Goal: Information Seeking & Learning: Learn about a topic

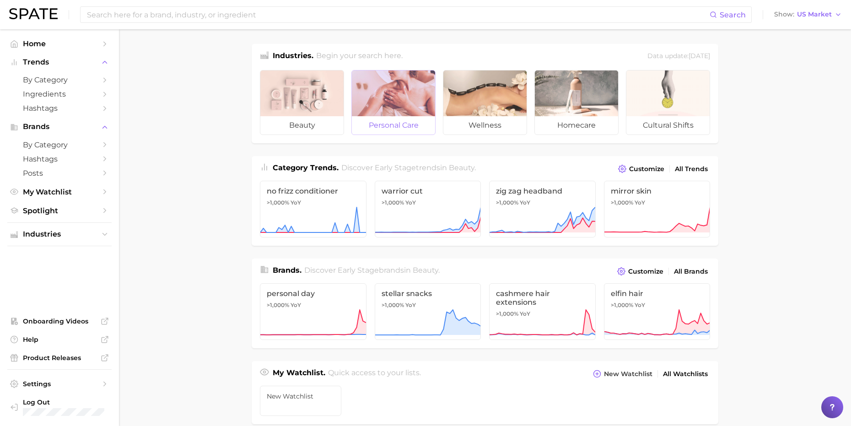
click at [388, 91] on div at bounding box center [393, 93] width 83 height 46
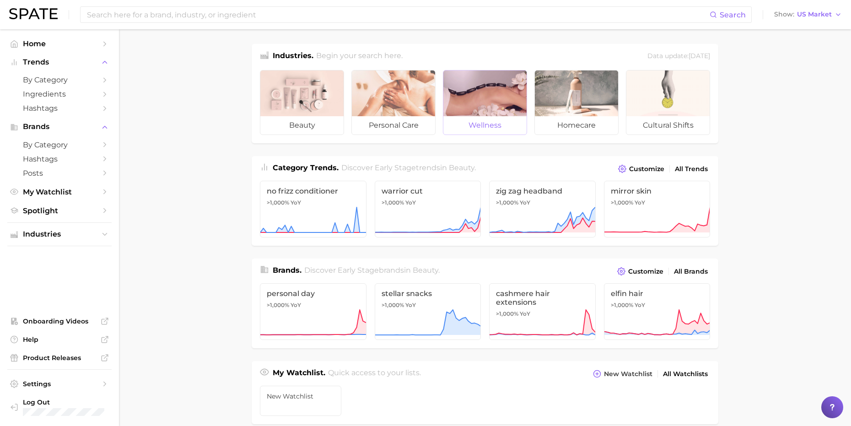
click at [521, 124] on span "wellness" at bounding box center [484, 125] width 83 height 18
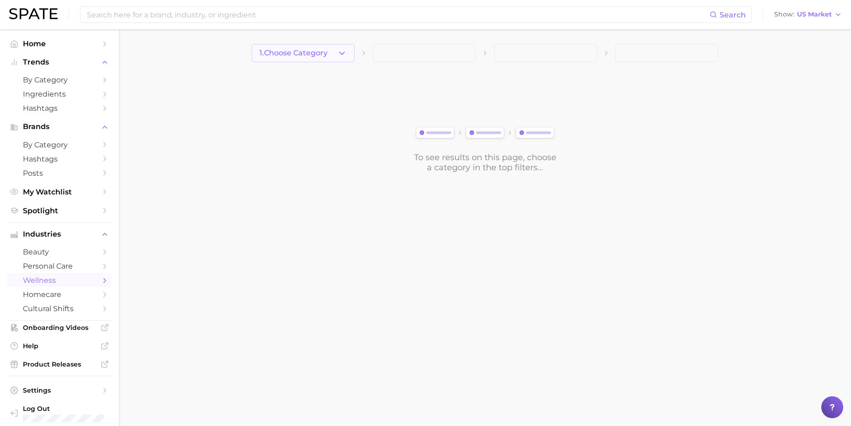
click at [337, 51] on icon "button" at bounding box center [342, 53] width 10 height 10
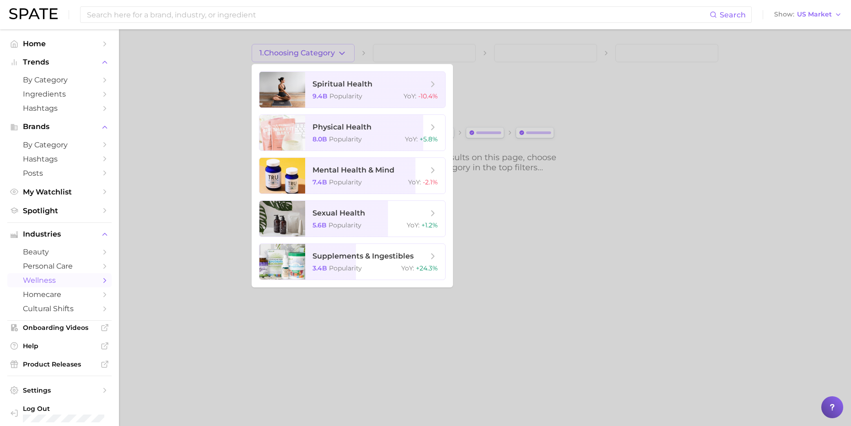
click at [200, 127] on div at bounding box center [425, 213] width 851 height 426
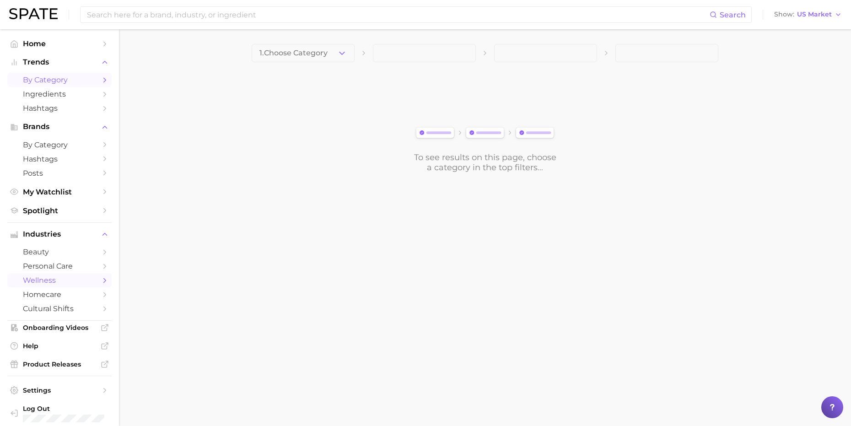
click at [56, 82] on span "by Category" at bounding box center [59, 79] width 73 height 9
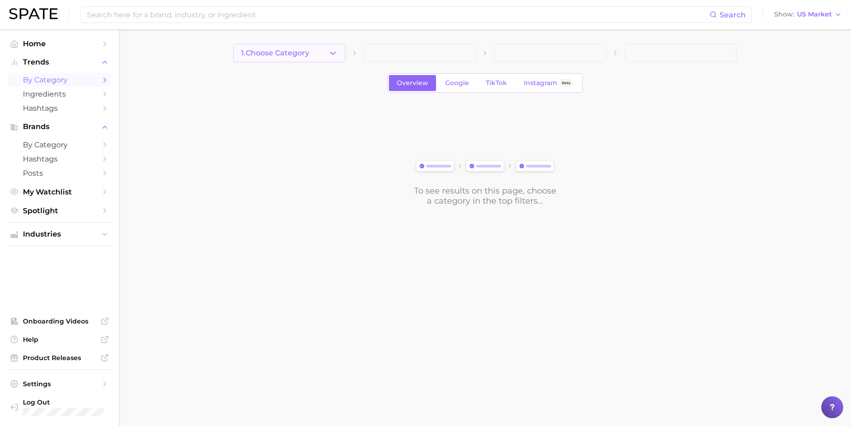
click at [325, 53] on button "1. Choose Category" at bounding box center [289, 53] width 112 height 18
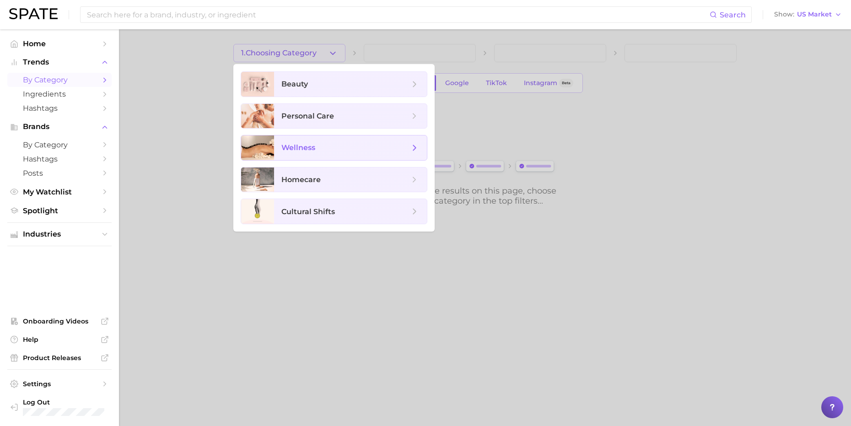
click at [313, 156] on span "wellness" at bounding box center [350, 147] width 153 height 25
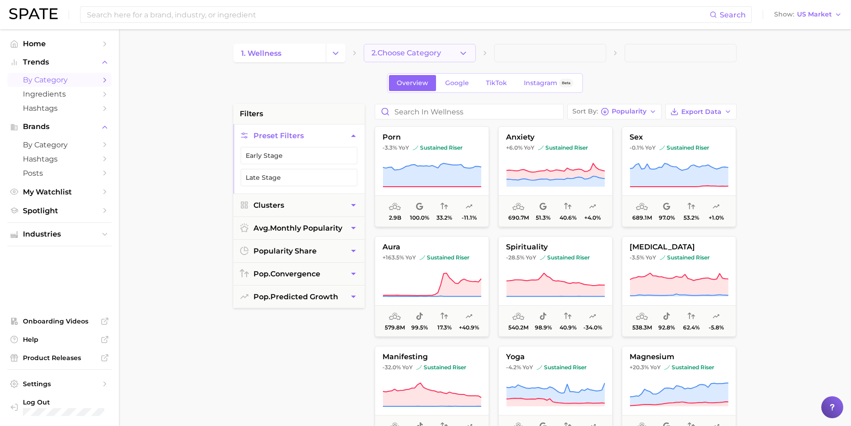
click at [441, 49] on span "2. Choose Category" at bounding box center [406, 53] width 70 height 8
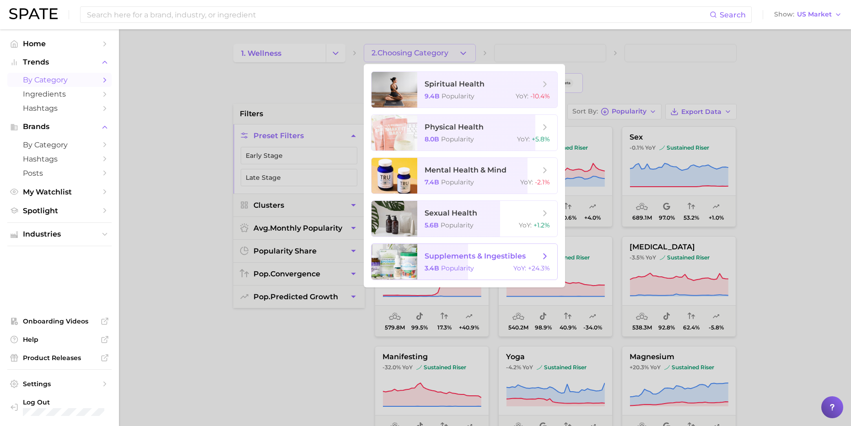
click at [496, 263] on span "supplements & ingestibles 3.4b Popularity YoY : +24.3%" at bounding box center [487, 262] width 140 height 36
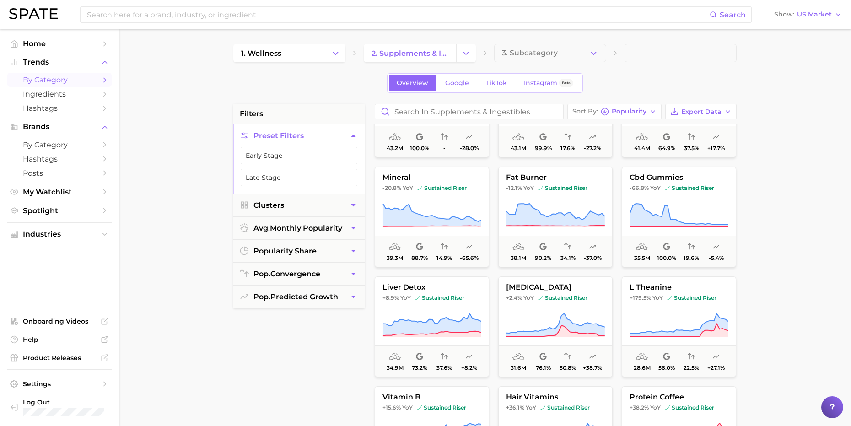
scroll to position [473, 0]
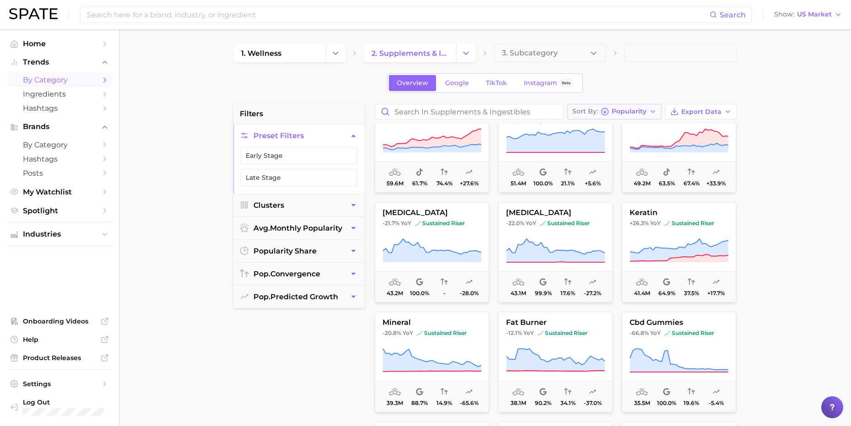
click at [631, 111] on span "Popularity" at bounding box center [628, 111] width 35 height 5
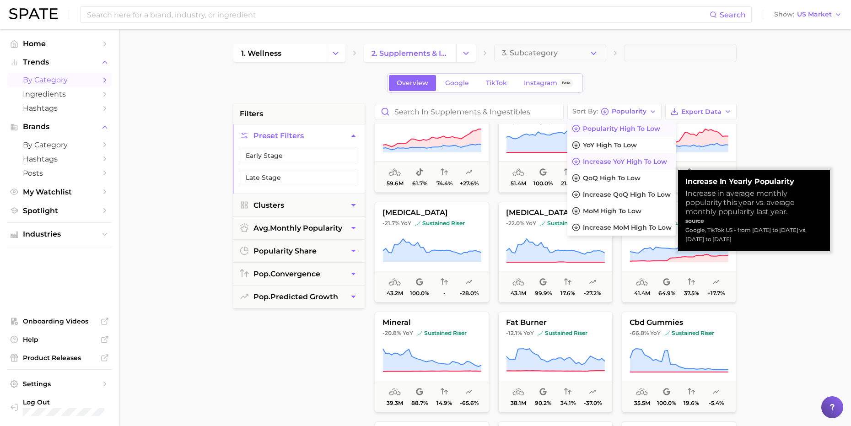
click at [640, 162] on span "Increase YoY high to low" at bounding box center [625, 162] width 84 height 8
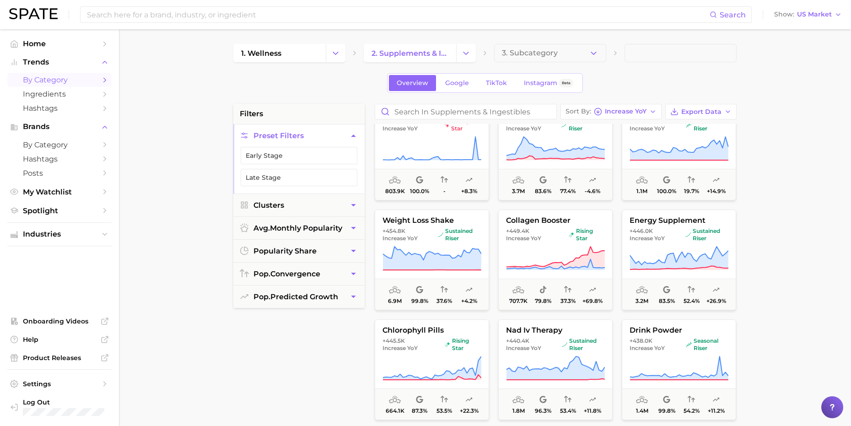
scroll to position [4703, 0]
